Goal: Information Seeking & Learning: Learn about a topic

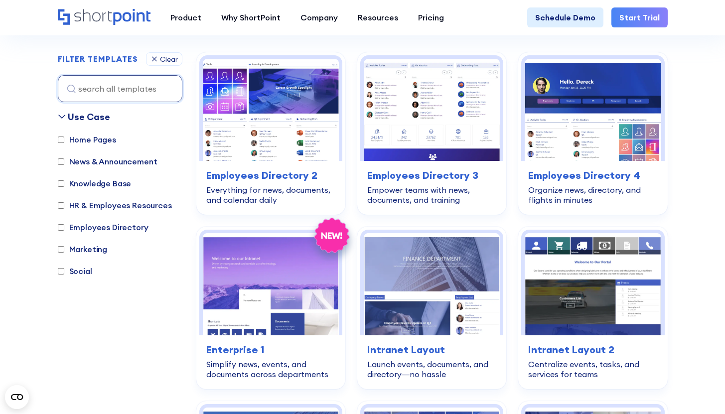
scroll to position [296, 0]
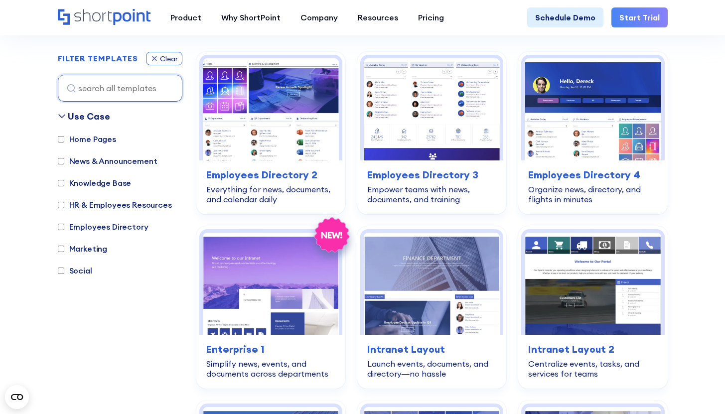
click at [165, 52] on div "Clear" at bounding box center [164, 58] width 36 height 13
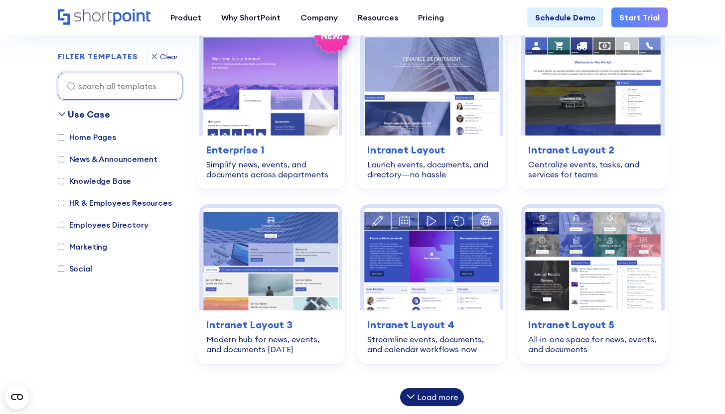
scroll to position [582, 0]
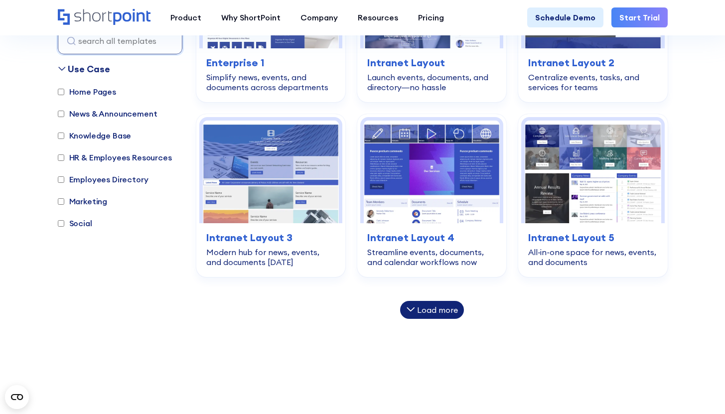
click at [412, 309] on icon at bounding box center [410, 309] width 7 height 3
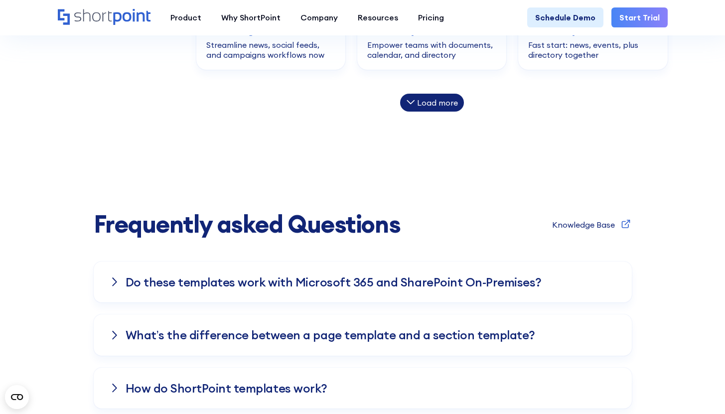
scroll to position [1134, 0]
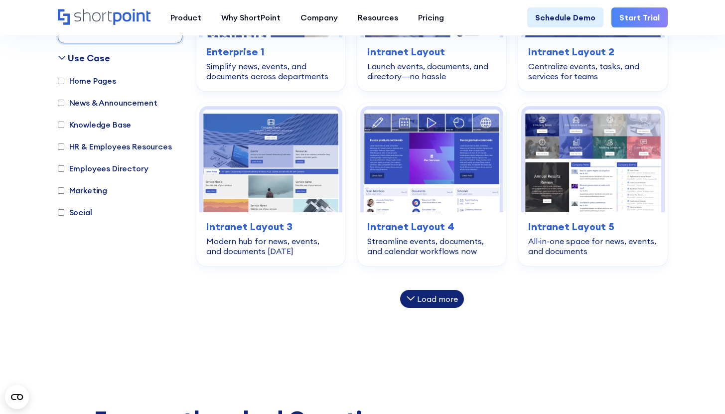
scroll to position [603, 0]
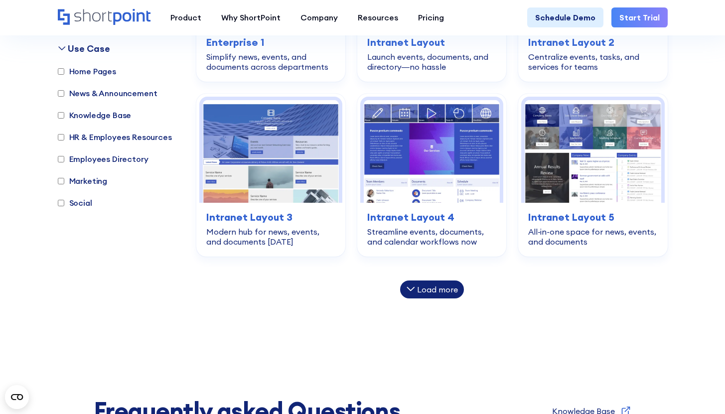
click at [121, 158] on label "Employees Directory" at bounding box center [103, 159] width 91 height 12
click at [64, 158] on input "Employees Directory" at bounding box center [61, 158] width 6 height 6
checkbox input "true"
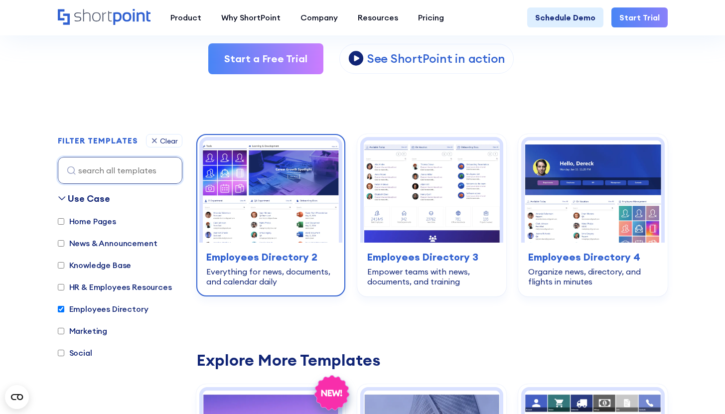
scroll to position [214, 0]
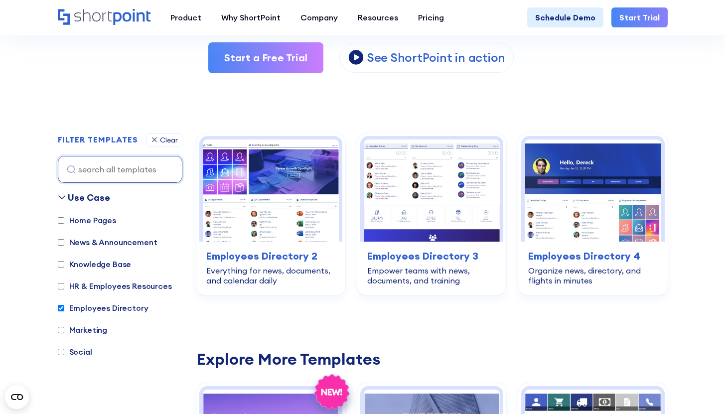
click at [77, 334] on label "Marketing" at bounding box center [83, 330] width 50 height 12
click at [64, 333] on input "Marketing" at bounding box center [61, 330] width 6 height 6
checkbox input "true"
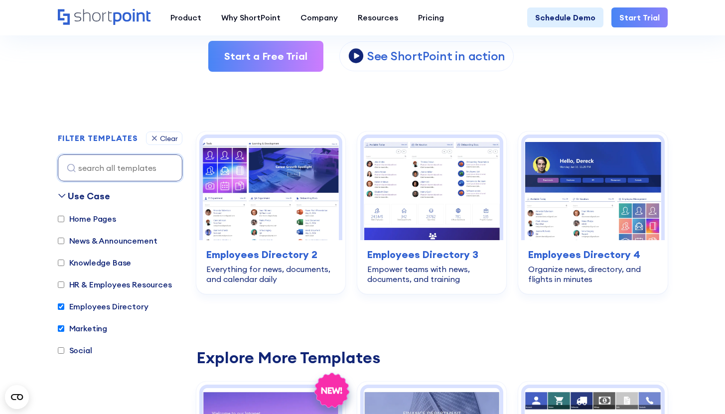
scroll to position [213, 0]
